Goal: Transaction & Acquisition: Purchase product/service

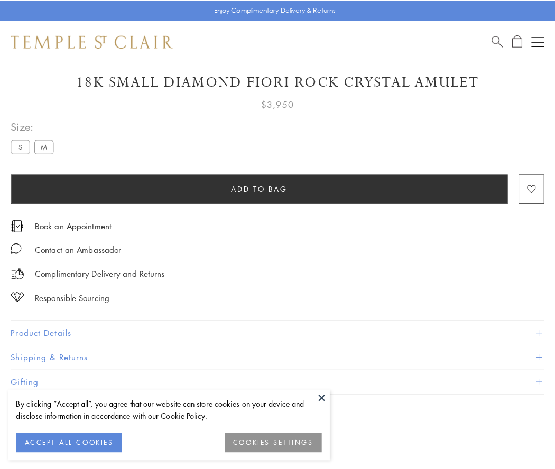
scroll to position [55, 0]
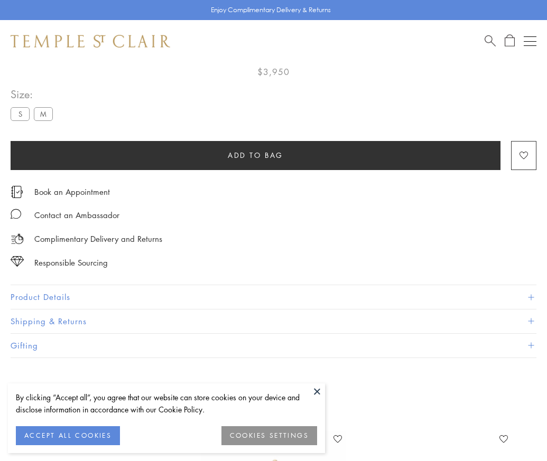
click at [255, 155] on span "Add to bag" at bounding box center [255, 155] width 55 height 12
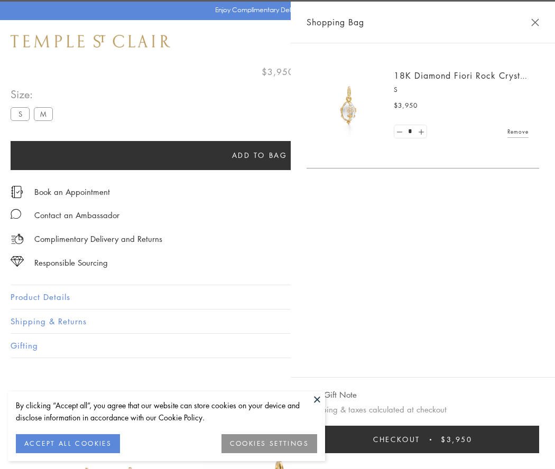
click at [460, 440] on button "Checkout $3,950" at bounding box center [422, 439] width 232 height 27
